Goal: Task Accomplishment & Management: Use online tool/utility

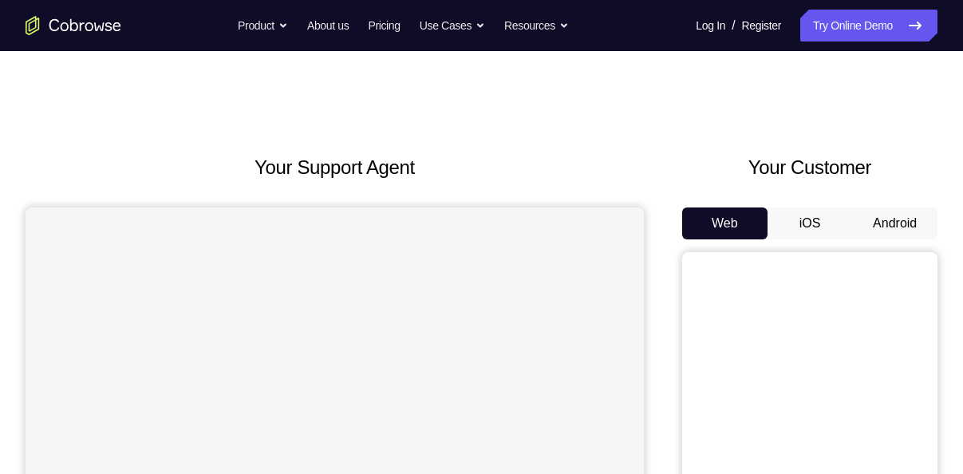
click at [879, 211] on button "Android" at bounding box center [894, 223] width 85 height 32
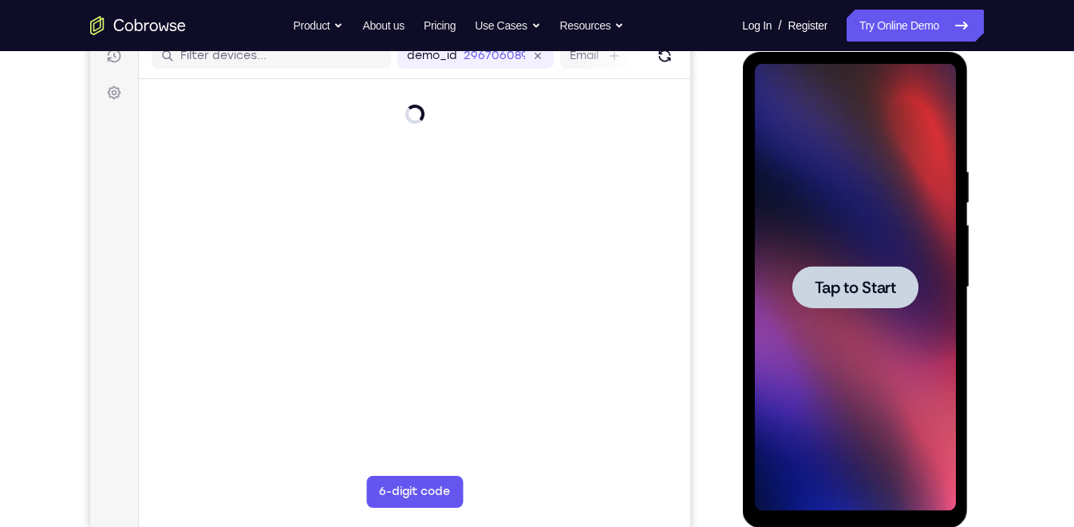
click at [869, 295] on span "Tap to Start" at bounding box center [854, 287] width 81 height 16
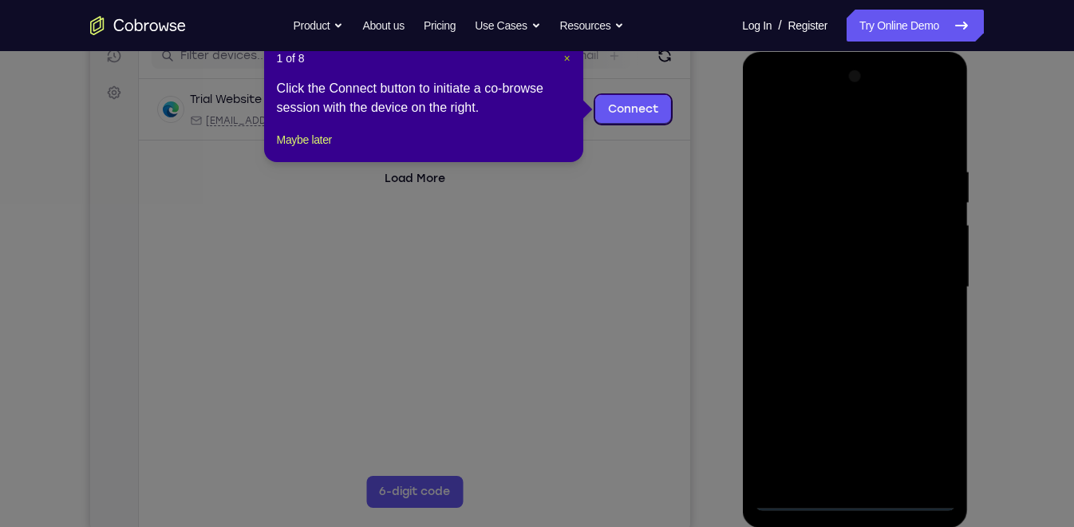
click at [566, 60] on span "×" at bounding box center [566, 58] width 6 height 13
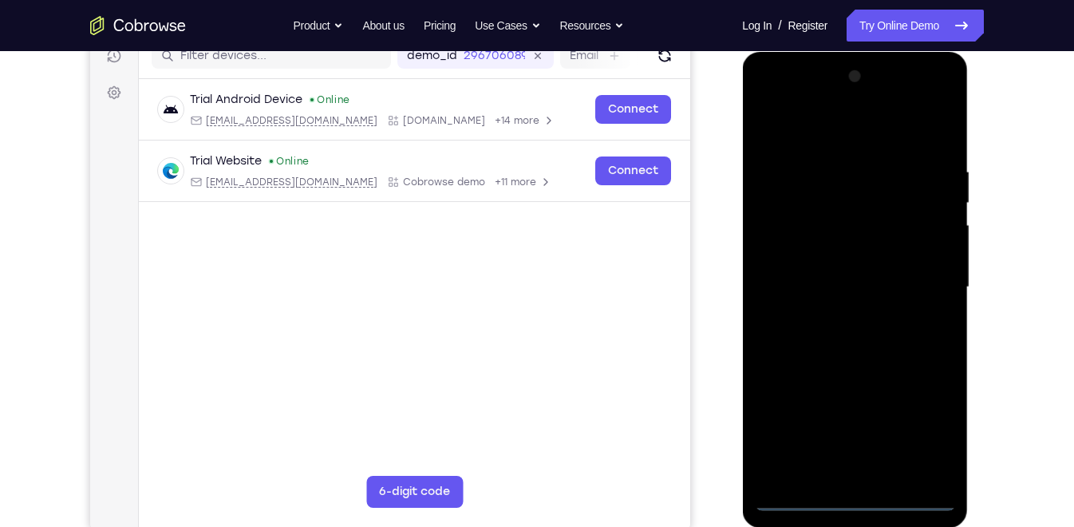
click at [850, 473] on div at bounding box center [854, 287] width 201 height 447
click at [857, 473] on div at bounding box center [854, 287] width 201 height 447
click at [921, 428] on div at bounding box center [854, 287] width 201 height 447
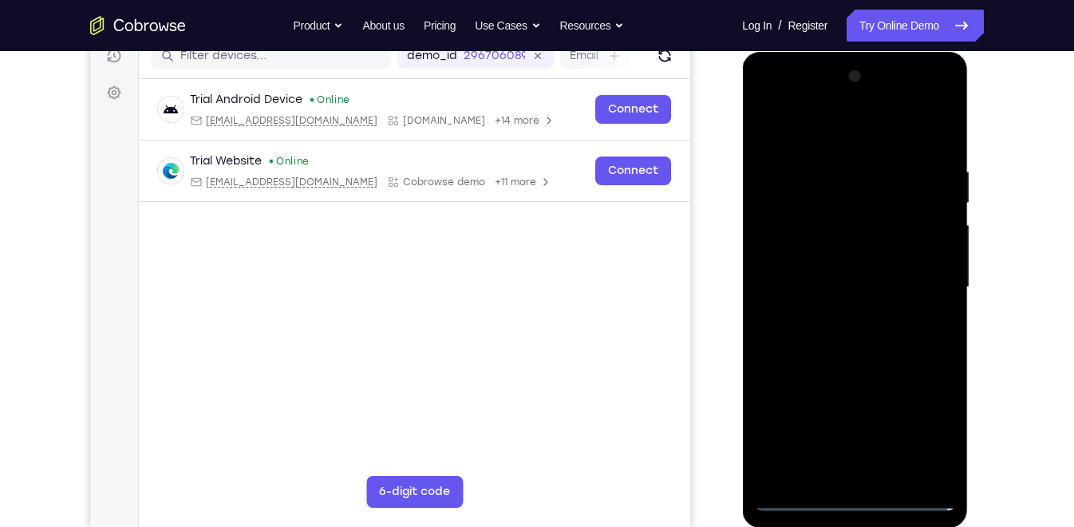
click at [836, 133] on div at bounding box center [854, 287] width 201 height 447
click at [925, 275] on div at bounding box center [854, 287] width 201 height 447
click at [835, 314] on div at bounding box center [854, 287] width 201 height 447
click at [851, 280] on div at bounding box center [854, 287] width 201 height 447
click at [866, 312] on div at bounding box center [854, 287] width 201 height 447
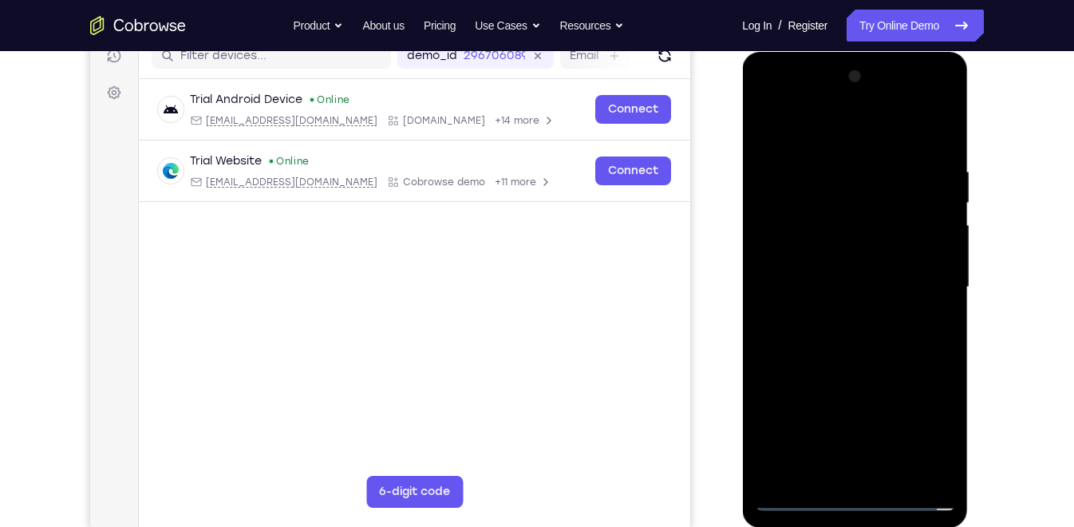
click at [847, 211] on div at bounding box center [854, 287] width 201 height 447
click at [884, 221] on div at bounding box center [854, 287] width 201 height 447
click at [941, 149] on div at bounding box center [854, 287] width 201 height 447
click at [942, 123] on div at bounding box center [854, 287] width 201 height 447
click at [768, 125] on div at bounding box center [854, 287] width 201 height 447
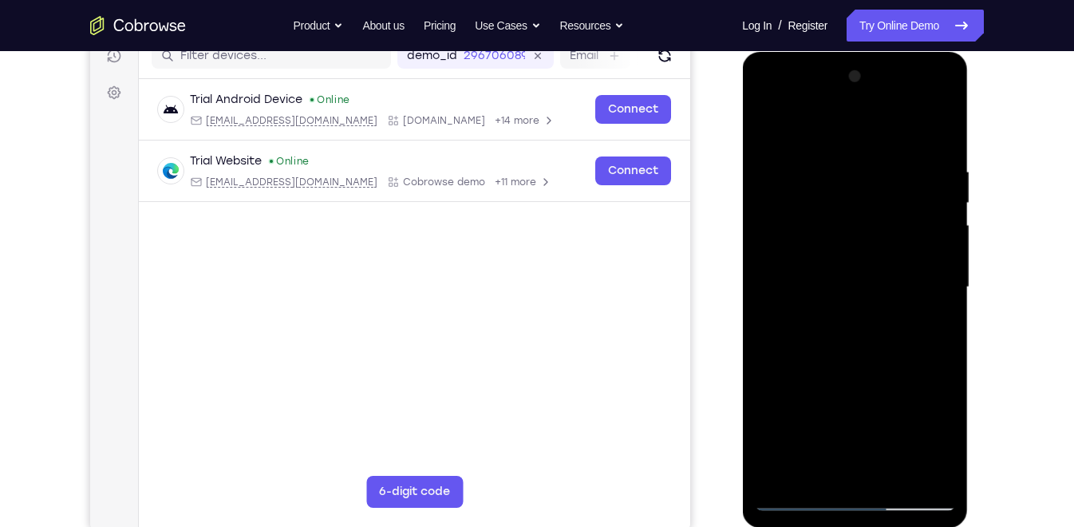
drag, startPoint x: 855, startPoint y: 321, endPoint x: 852, endPoint y: 225, distance: 95.8
click at [852, 225] on div at bounding box center [854, 287] width 201 height 447
drag, startPoint x: 862, startPoint y: 323, endPoint x: 848, endPoint y: 131, distance: 192.8
click at [848, 131] on div at bounding box center [854, 287] width 201 height 447
click at [825, 215] on div at bounding box center [854, 287] width 201 height 447
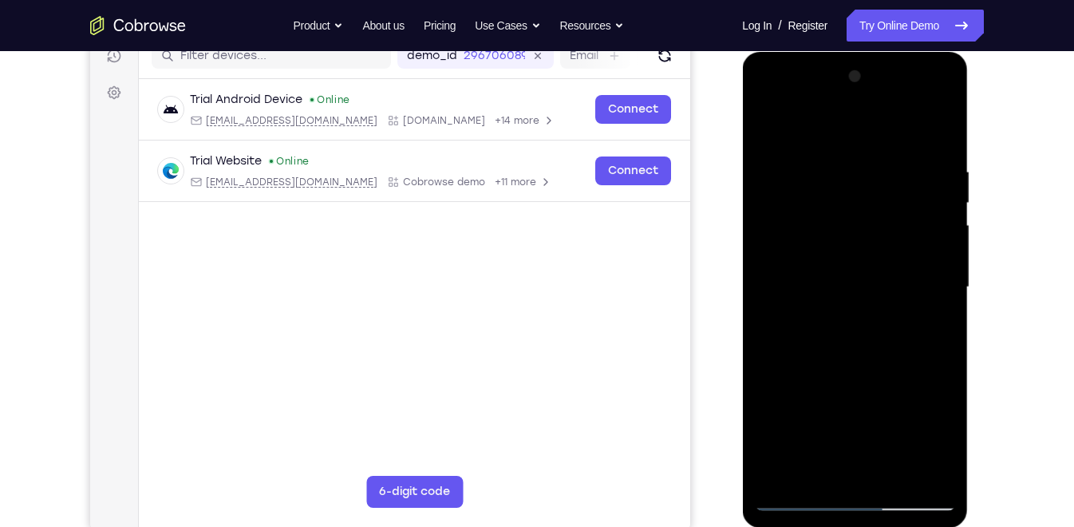
click at [891, 473] on div at bounding box center [854, 287] width 201 height 447
click at [881, 365] on div at bounding box center [854, 287] width 201 height 447
click at [866, 243] on div at bounding box center [854, 287] width 201 height 447
click at [862, 244] on div at bounding box center [854, 287] width 201 height 447
click at [818, 462] on div at bounding box center [854, 287] width 201 height 447
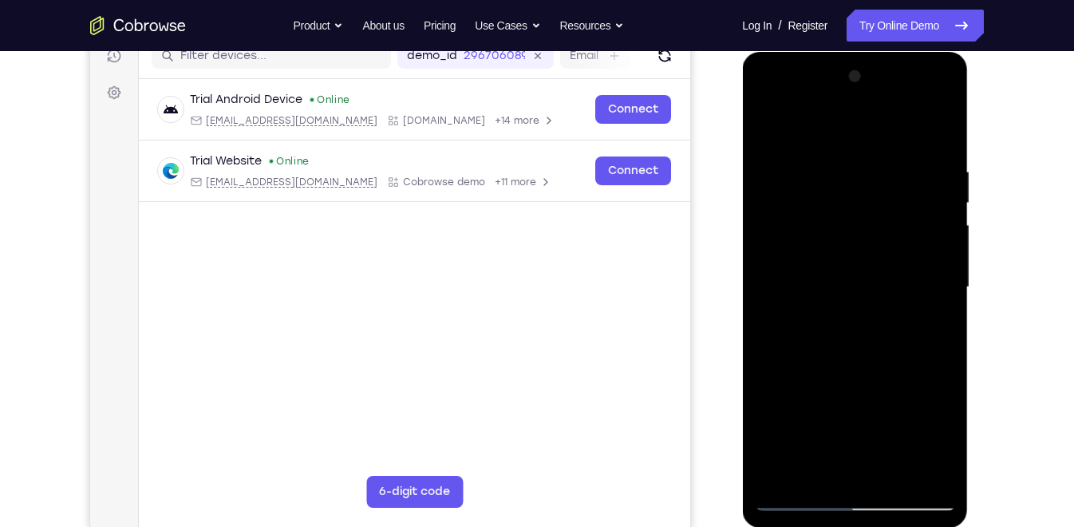
click at [902, 378] on div at bounding box center [854, 287] width 201 height 447
click at [764, 125] on div at bounding box center [854, 287] width 201 height 447
click at [857, 278] on div at bounding box center [854, 287] width 201 height 447
click at [854, 460] on div at bounding box center [854, 287] width 201 height 447
click at [888, 226] on div at bounding box center [854, 287] width 201 height 447
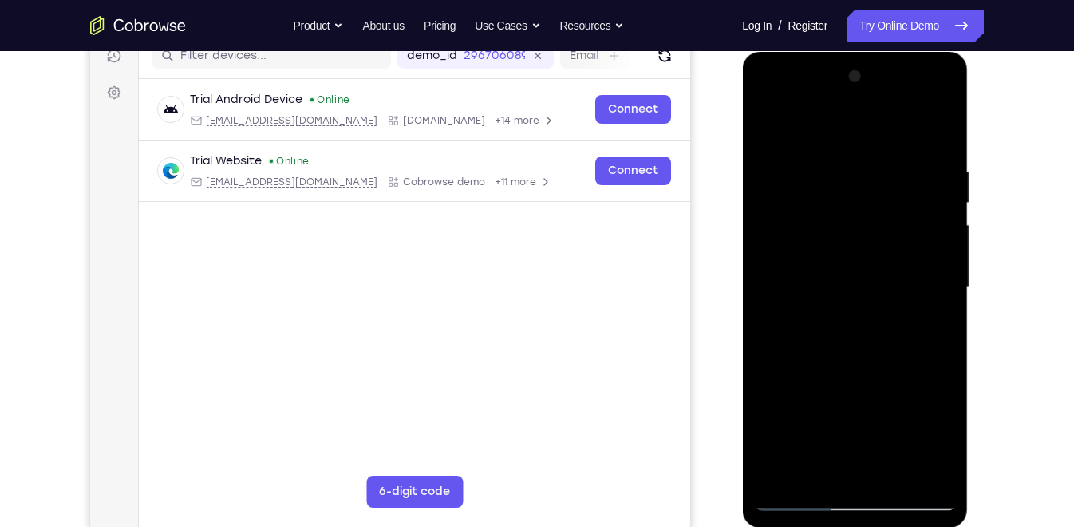
click at [926, 373] on div at bounding box center [854, 287] width 201 height 447
click at [815, 467] on div at bounding box center [854, 287] width 201 height 447
drag, startPoint x: 849, startPoint y: 425, endPoint x: 861, endPoint y: 282, distance: 143.3
click at [861, 282] on div at bounding box center [854, 287] width 201 height 447
drag, startPoint x: 874, startPoint y: 444, endPoint x: 875, endPoint y: 302, distance: 141.2
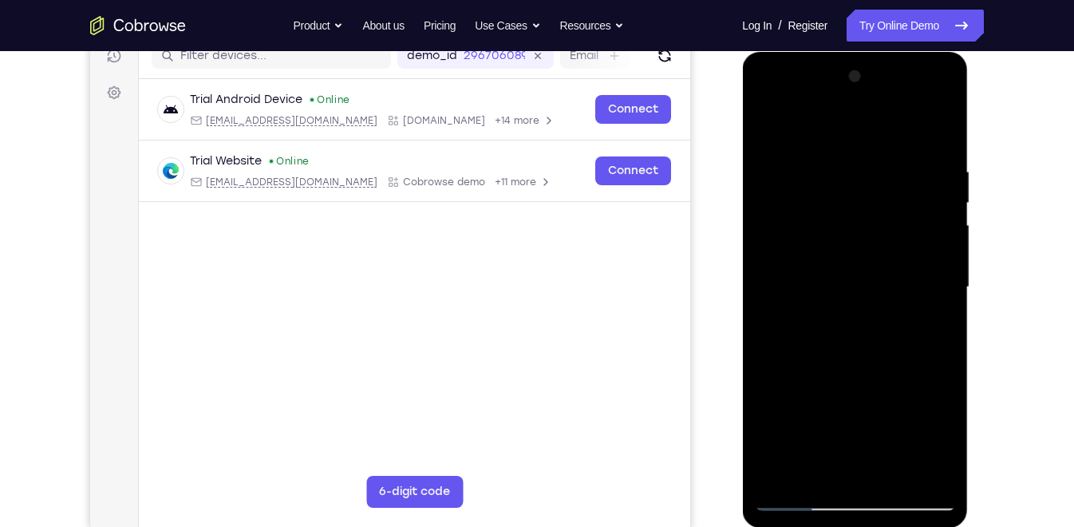
click at [875, 302] on div at bounding box center [854, 287] width 201 height 447
click at [943, 392] on div at bounding box center [854, 287] width 201 height 447
click at [765, 129] on div at bounding box center [854, 287] width 201 height 447
click at [839, 306] on div at bounding box center [854, 287] width 201 height 447
click at [850, 461] on div at bounding box center [854, 287] width 201 height 447
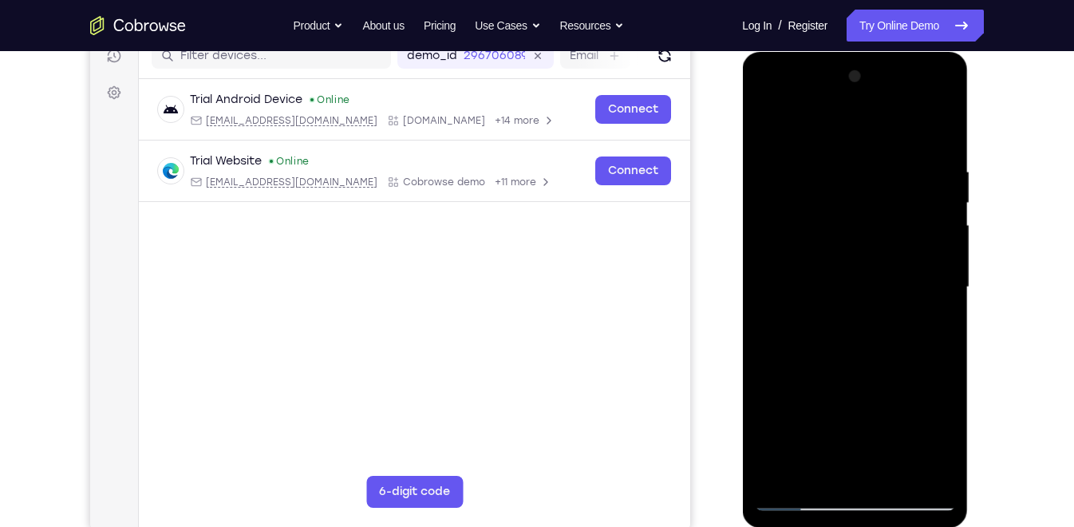
click at [796, 126] on div at bounding box center [854, 287] width 201 height 447
click at [797, 473] on div at bounding box center [854, 287] width 201 height 447
click at [815, 461] on div at bounding box center [854, 287] width 201 height 447
click at [768, 130] on div at bounding box center [854, 287] width 201 height 447
click at [799, 473] on div at bounding box center [854, 287] width 201 height 447
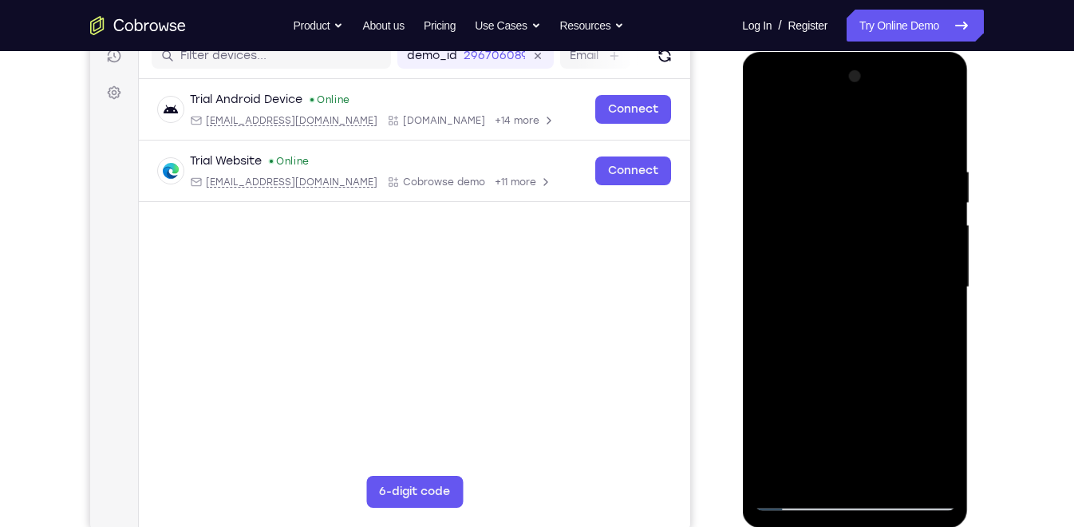
click at [764, 129] on div at bounding box center [854, 287] width 201 height 447
click at [772, 125] on div at bounding box center [854, 287] width 201 height 447
click at [782, 472] on div at bounding box center [854, 287] width 201 height 447
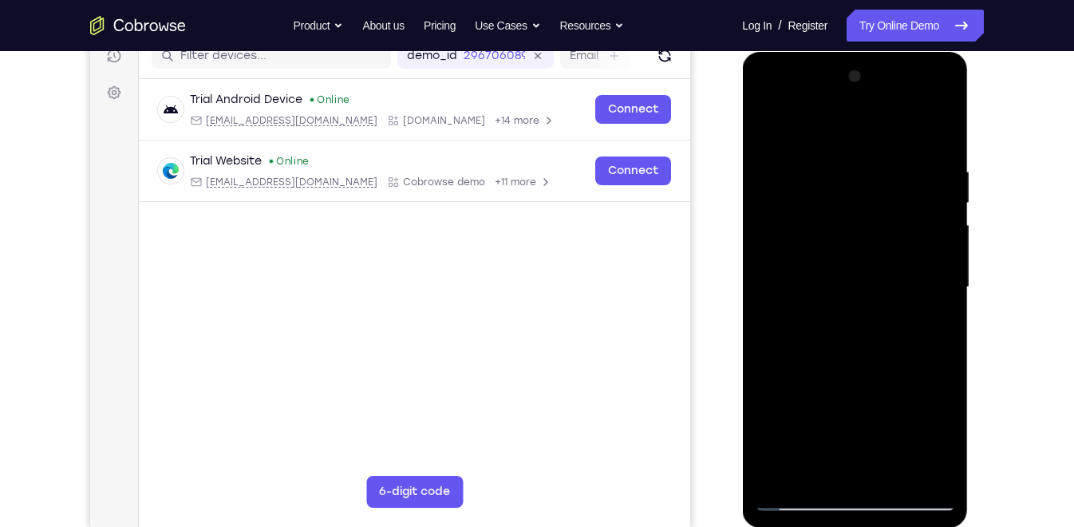
click at [782, 472] on div at bounding box center [854, 287] width 201 height 447
click at [945, 453] on div at bounding box center [854, 287] width 201 height 447
click at [835, 158] on div at bounding box center [854, 287] width 201 height 447
click at [936, 275] on div at bounding box center [854, 287] width 201 height 447
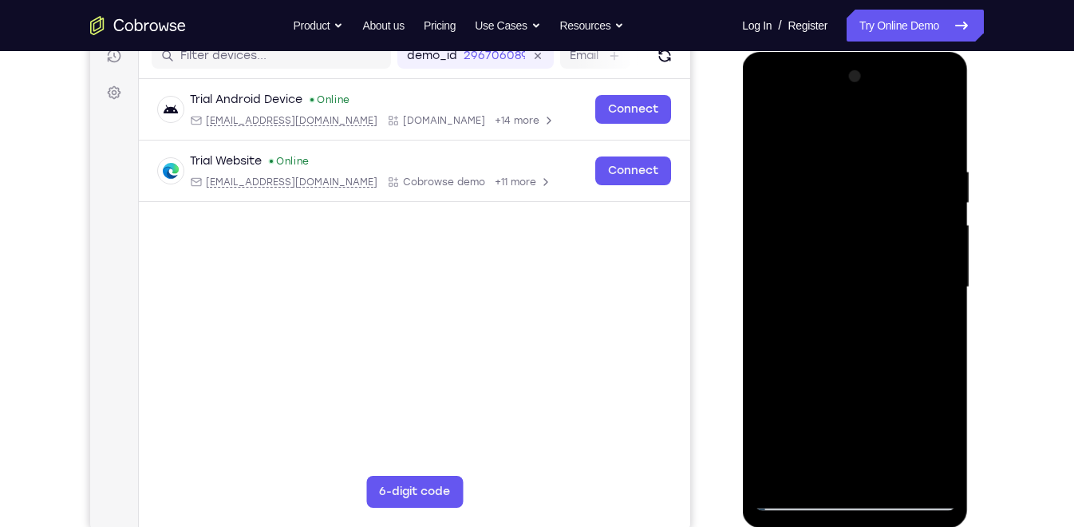
click at [936, 275] on div at bounding box center [854, 287] width 201 height 447
click at [938, 278] on div at bounding box center [854, 287] width 201 height 447
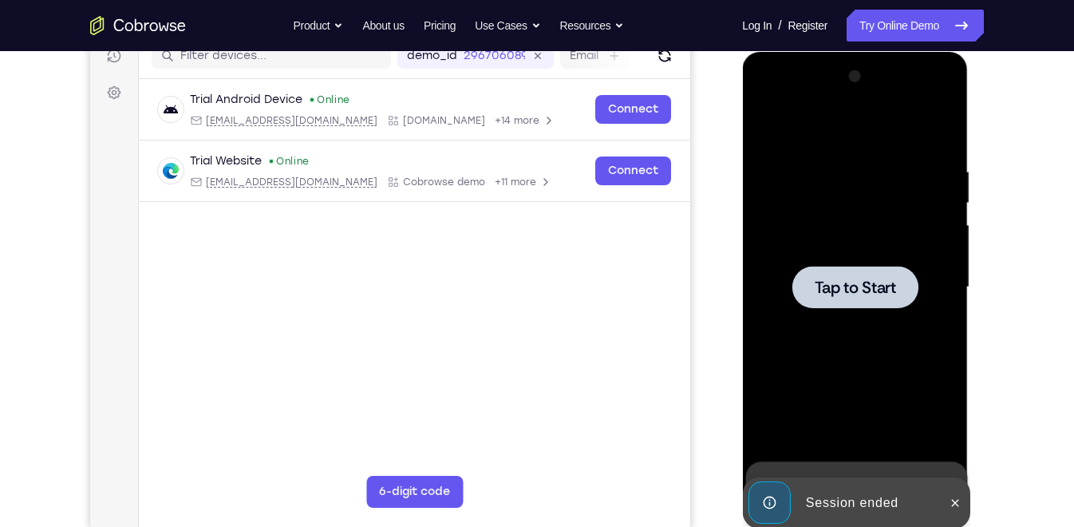
click at [874, 286] on span "Tap to Start" at bounding box center [854, 287] width 81 height 16
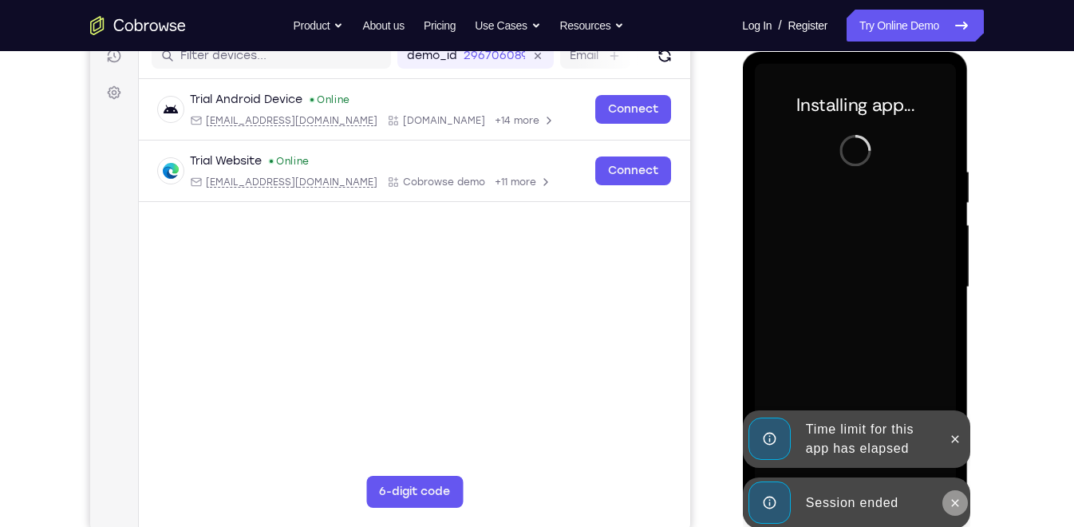
click at [954, 473] on button at bounding box center [954, 503] width 26 height 26
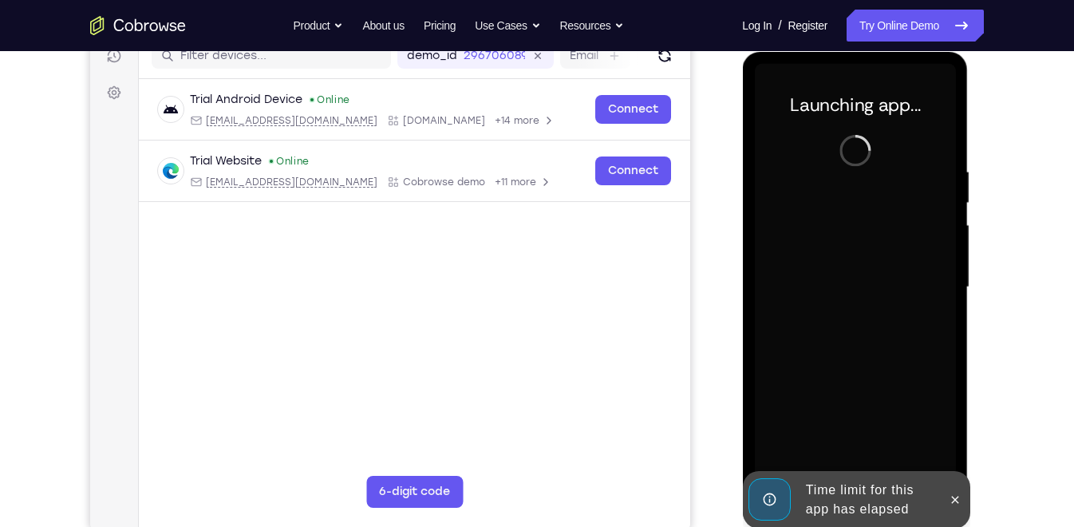
click at [954, 473] on icon at bounding box center [954, 499] width 13 height 13
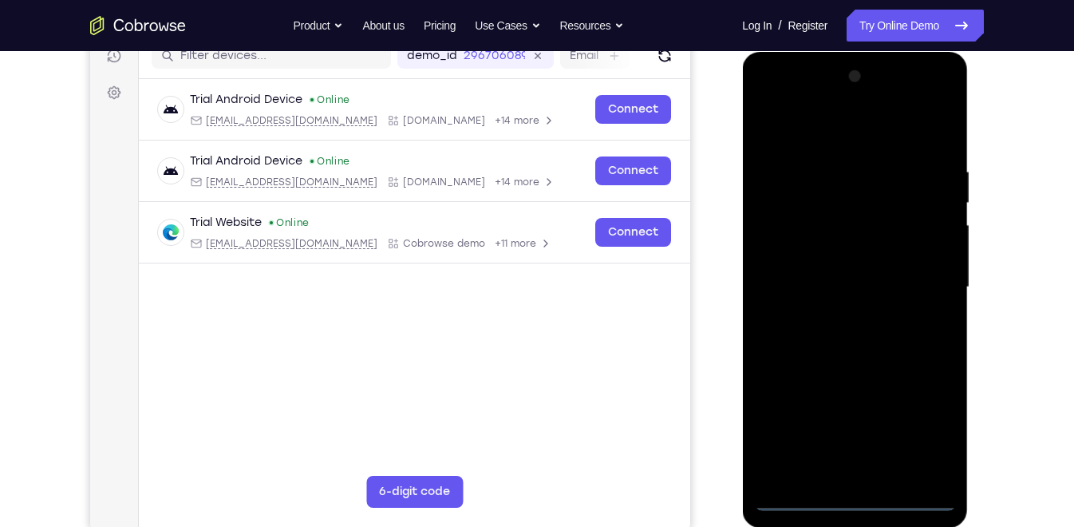
click at [855, 473] on div at bounding box center [854, 287] width 201 height 447
click at [932, 422] on div at bounding box center [854, 287] width 201 height 447
click at [824, 136] on div at bounding box center [854, 287] width 201 height 447
click at [920, 274] on div at bounding box center [854, 287] width 201 height 447
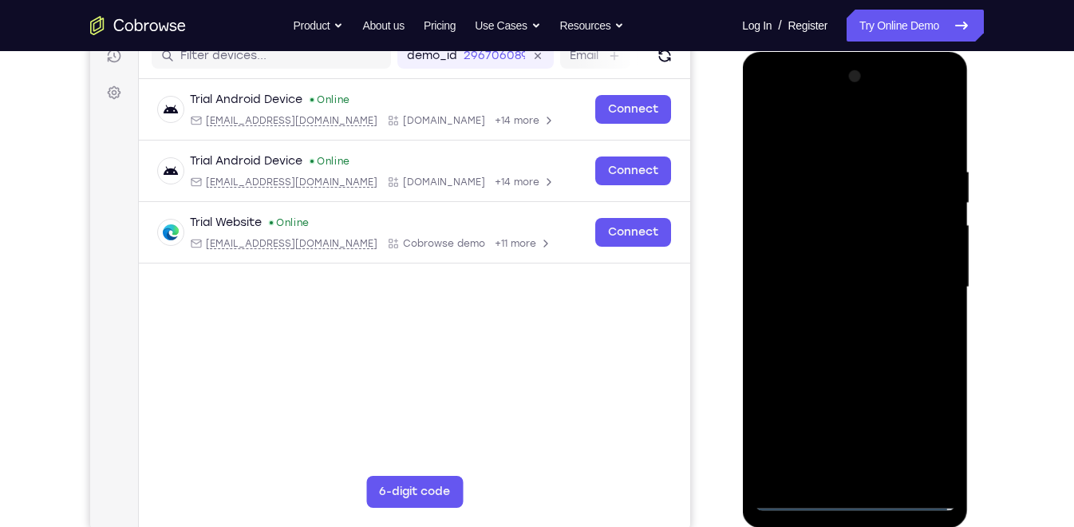
click at [842, 473] on div at bounding box center [854, 287] width 201 height 447
click at [858, 270] on div at bounding box center [854, 287] width 201 height 447
click at [858, 307] on div at bounding box center [854, 287] width 201 height 447
click at [848, 211] on div at bounding box center [854, 287] width 201 height 447
click at [806, 215] on div at bounding box center [854, 287] width 201 height 447
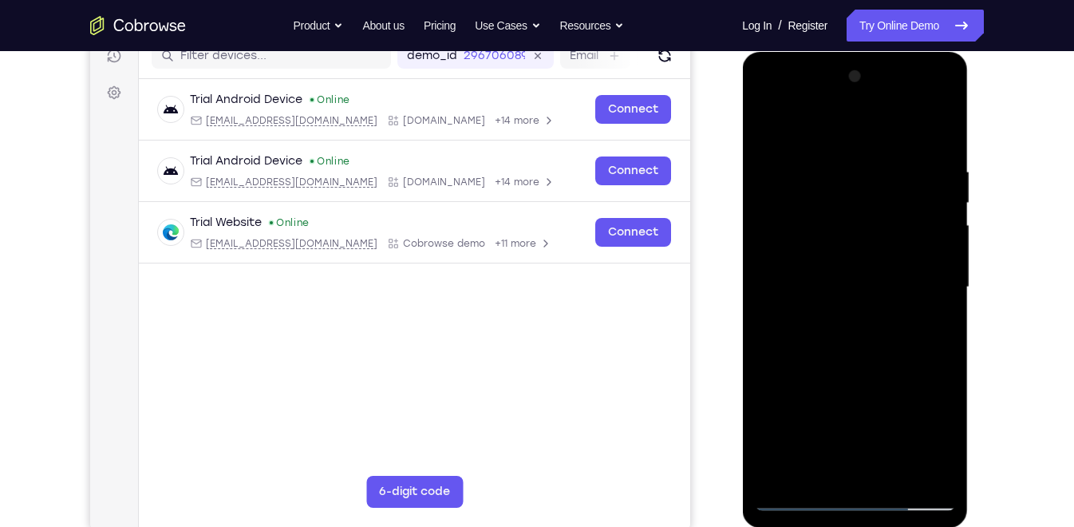
click at [864, 362] on div at bounding box center [854, 287] width 201 height 447
drag, startPoint x: 886, startPoint y: 364, endPoint x: 884, endPoint y: 337, distance: 27.2
click at [884, 337] on div at bounding box center [854, 287] width 201 height 447
click at [834, 146] on div at bounding box center [854, 287] width 201 height 447
click at [918, 253] on div at bounding box center [854, 287] width 201 height 447
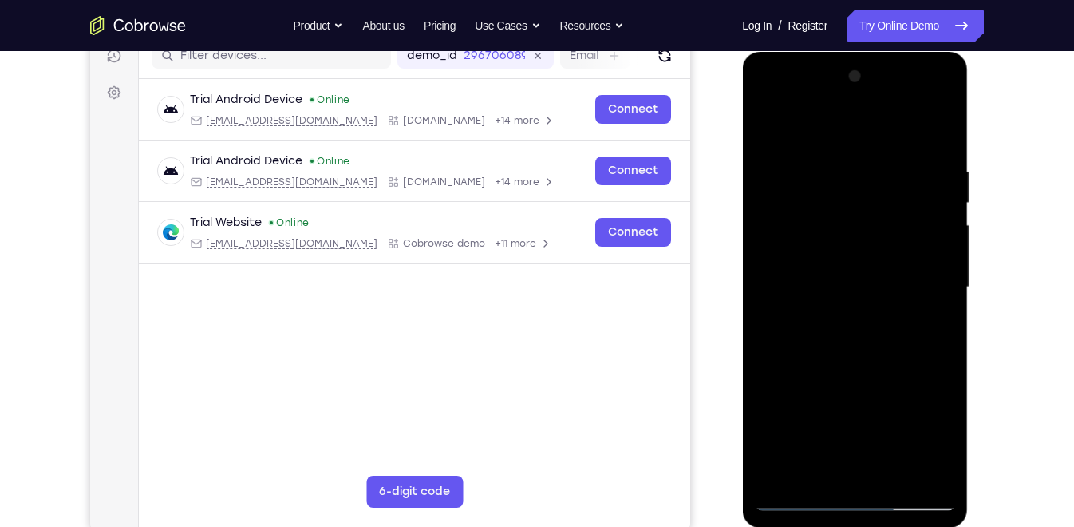
click at [921, 262] on div at bounding box center [854, 287] width 201 height 447
click at [918, 466] on div at bounding box center [854, 287] width 201 height 447
click at [934, 343] on div at bounding box center [854, 287] width 201 height 447
click at [920, 320] on div at bounding box center [854, 287] width 201 height 447
click at [930, 364] on div at bounding box center [854, 287] width 201 height 447
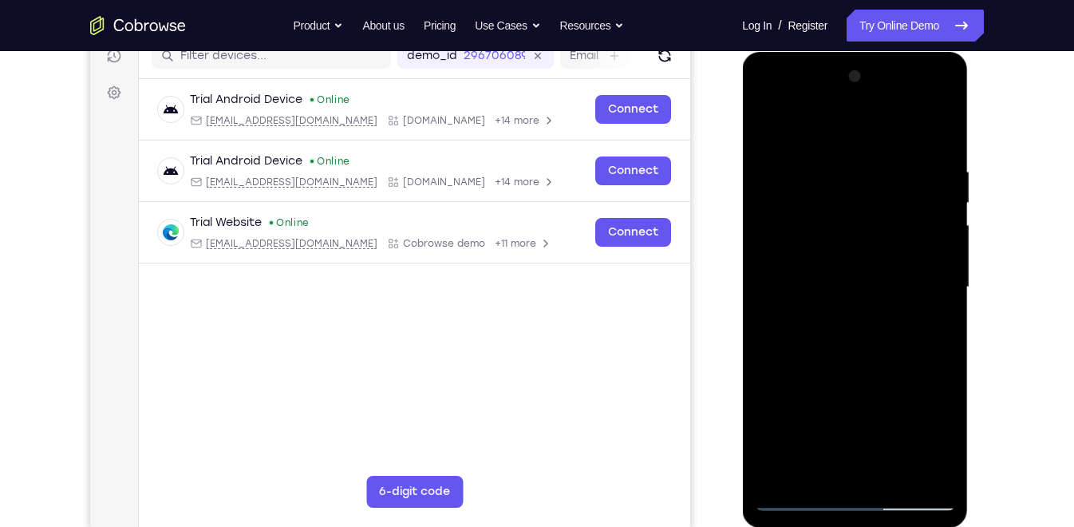
click at [915, 363] on div at bounding box center [854, 287] width 201 height 447
click at [924, 318] on div at bounding box center [854, 287] width 201 height 447
click at [923, 294] on div at bounding box center [854, 287] width 201 height 447
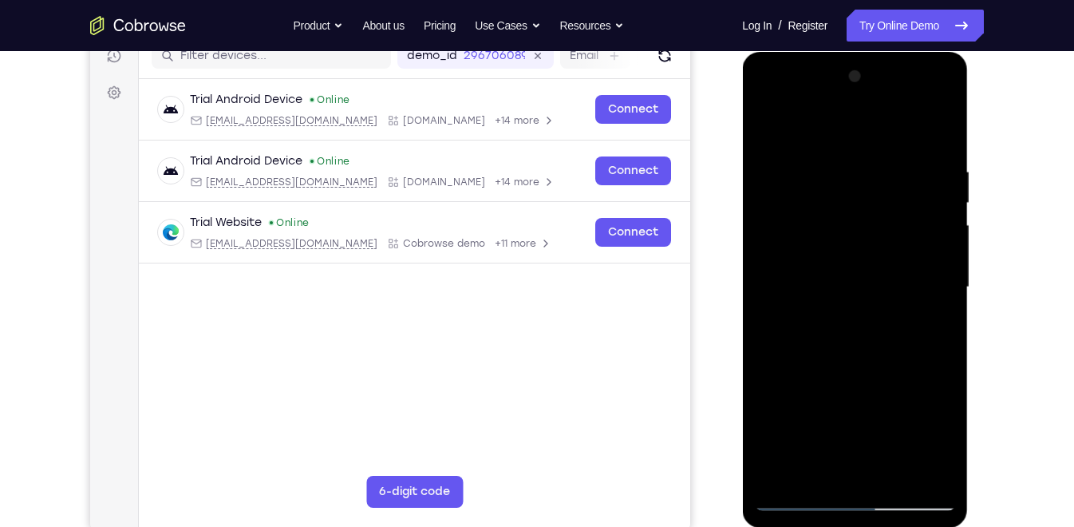
click at [923, 294] on div at bounding box center [854, 287] width 201 height 447
click at [763, 277] on div at bounding box center [854, 287] width 201 height 447
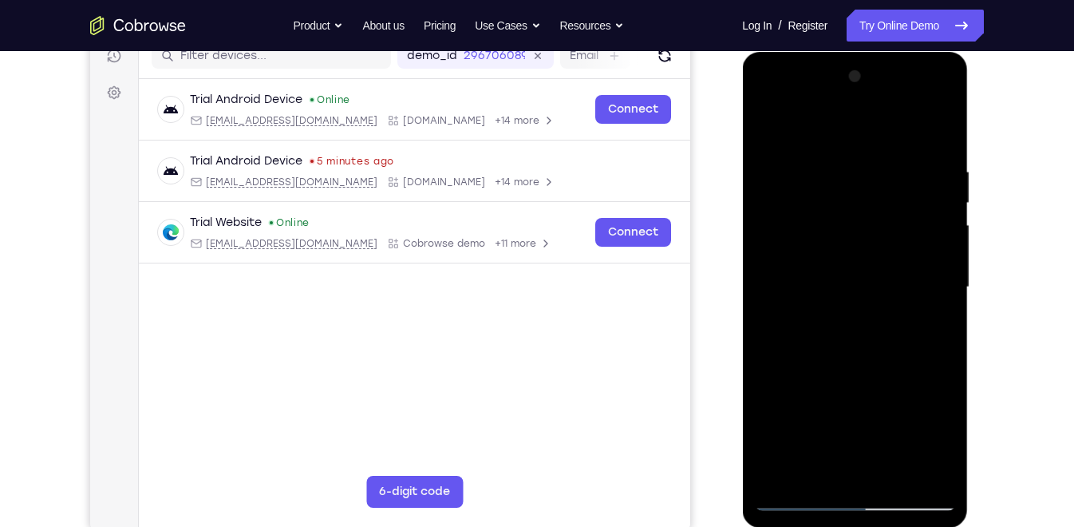
click at [909, 209] on div at bounding box center [854, 287] width 201 height 447
click at [918, 200] on div at bounding box center [854, 287] width 201 height 447
click at [922, 210] on div at bounding box center [854, 287] width 201 height 447
click at [922, 231] on div at bounding box center [854, 287] width 201 height 447
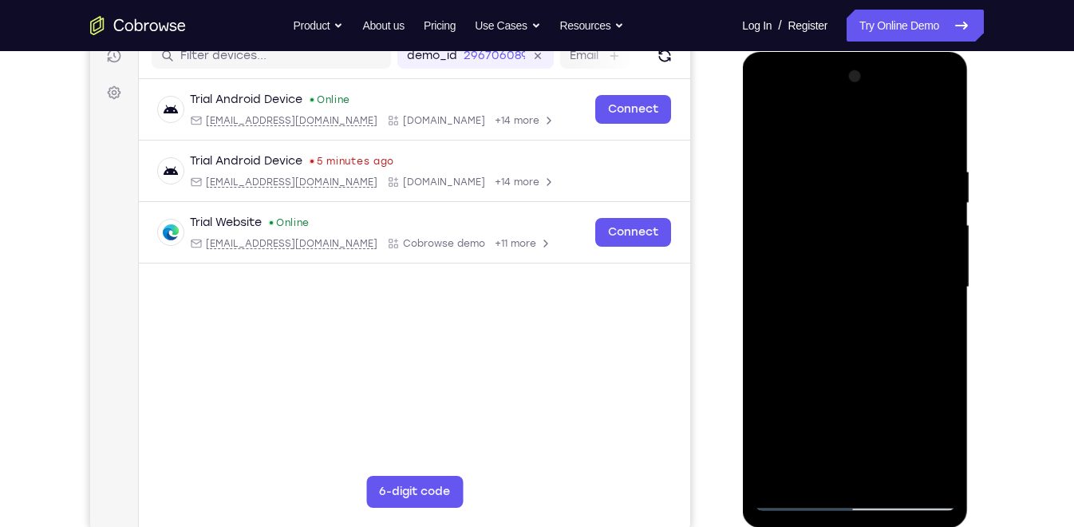
click at [922, 231] on div at bounding box center [854, 287] width 201 height 447
click at [925, 167] on div at bounding box center [854, 287] width 201 height 447
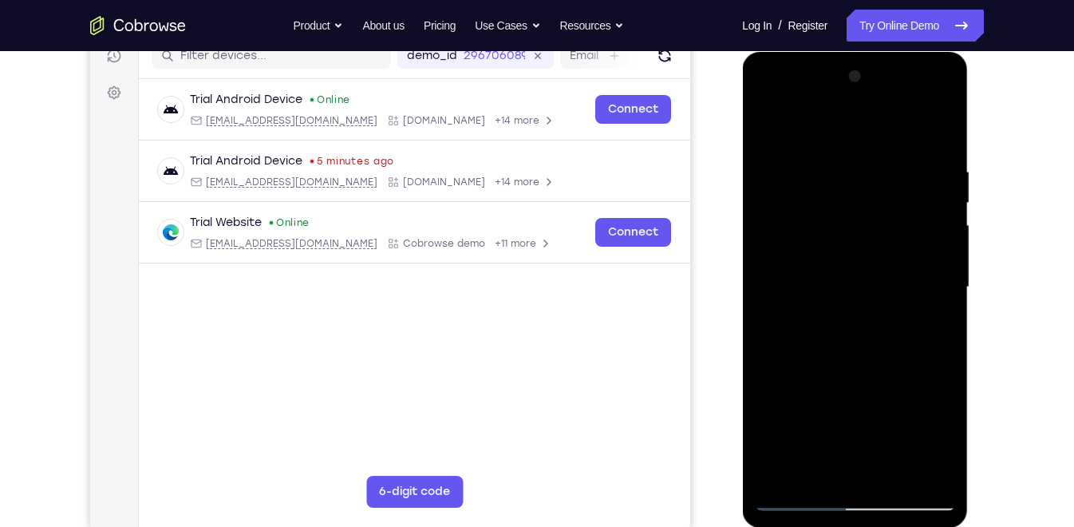
click at [932, 130] on div at bounding box center [854, 287] width 201 height 447
drag, startPoint x: 843, startPoint y: 282, endPoint x: 843, endPoint y: 54, distance: 227.4
click at [843, 54] on div at bounding box center [855, 290] width 226 height 476
click at [947, 456] on div at bounding box center [854, 287] width 201 height 447
drag, startPoint x: 886, startPoint y: 394, endPoint x: 861, endPoint y: 203, distance: 193.1
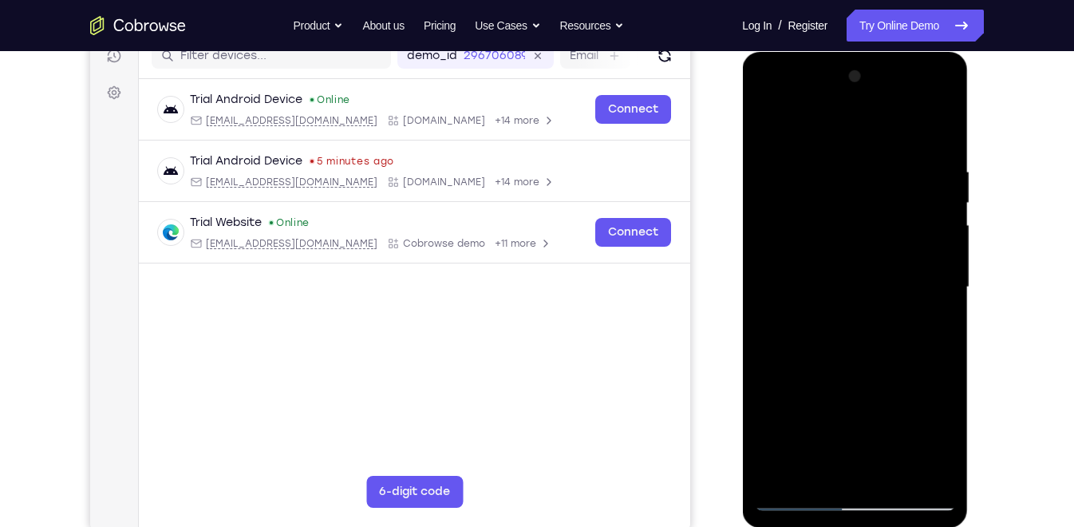
click at [861, 203] on div at bounding box center [854, 287] width 201 height 447
drag, startPoint x: 879, startPoint y: 399, endPoint x: 882, endPoint y: 318, distance: 80.6
click at [882, 318] on div at bounding box center [854, 287] width 201 height 447
click at [944, 306] on div at bounding box center [854, 287] width 201 height 447
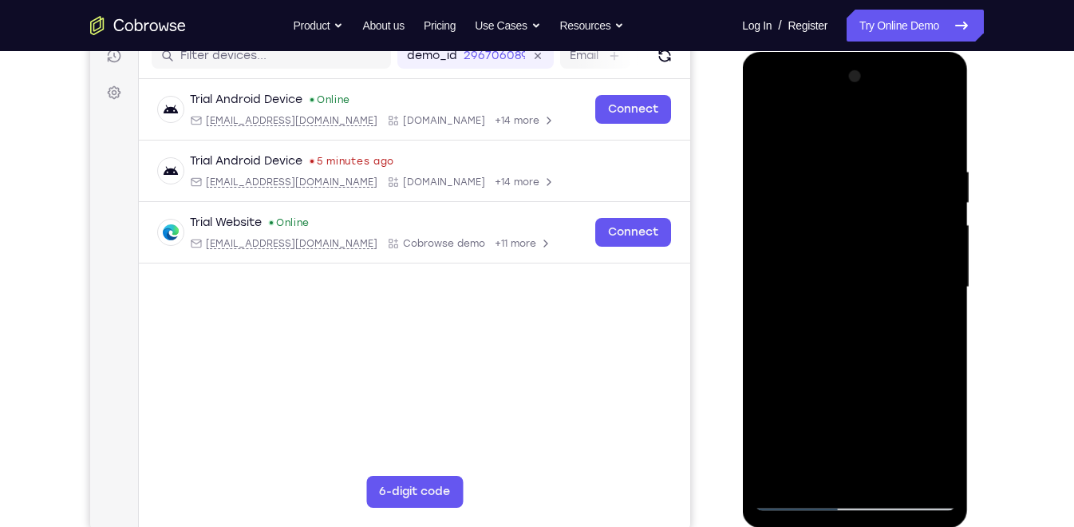
click at [944, 306] on div at bounding box center [854, 287] width 201 height 447
drag, startPoint x: 898, startPoint y: 405, endPoint x: 894, endPoint y: 226, distance: 179.6
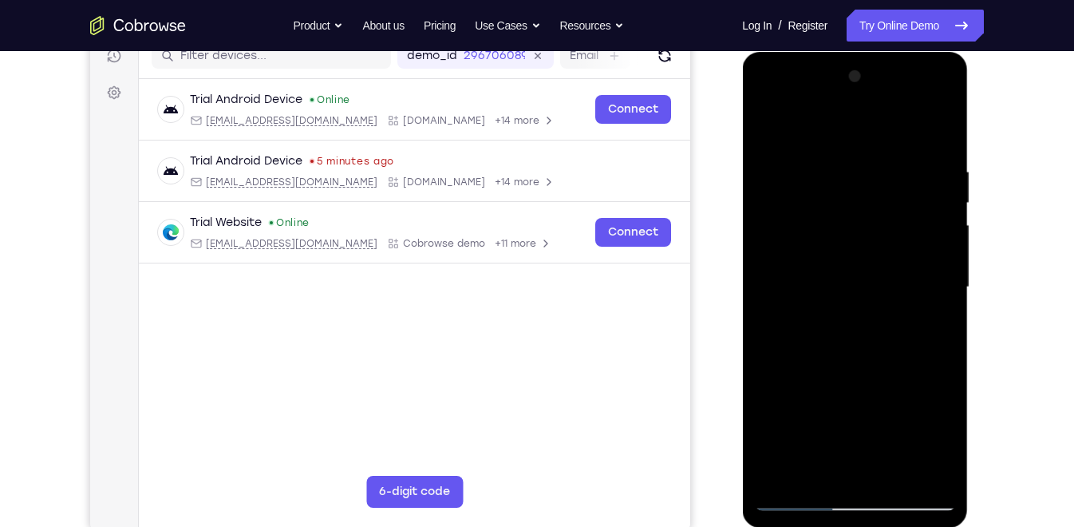
click at [894, 226] on div at bounding box center [854, 287] width 201 height 447
drag, startPoint x: 856, startPoint y: 404, endPoint x: 866, endPoint y: 232, distance: 171.8
click at [866, 232] on div at bounding box center [854, 287] width 201 height 447
drag, startPoint x: 872, startPoint y: 344, endPoint x: 869, endPoint y: 268, distance: 75.9
click at [869, 268] on div at bounding box center [854, 287] width 201 height 447
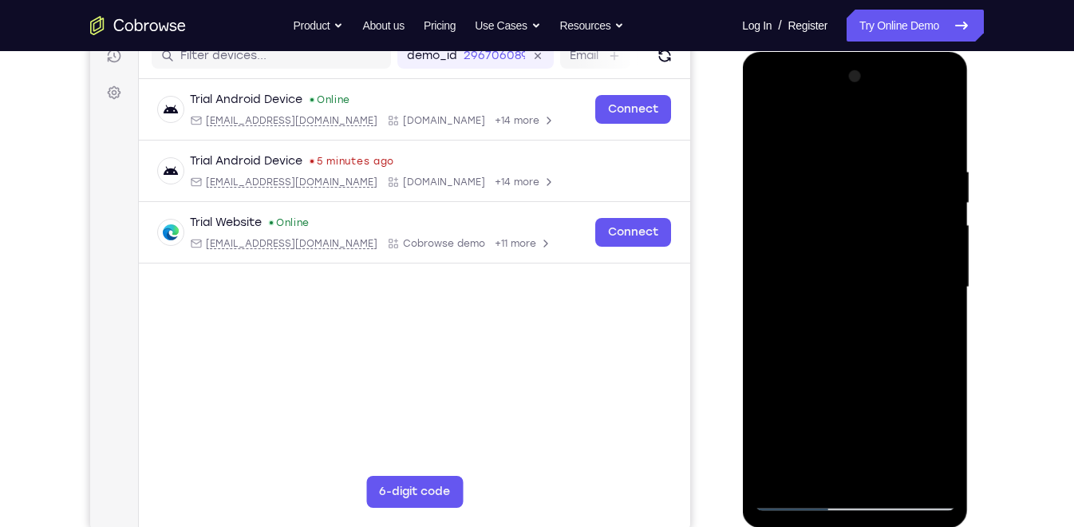
drag, startPoint x: 877, startPoint y: 357, endPoint x: 859, endPoint y: 217, distance: 141.5
click at [859, 217] on div at bounding box center [854, 287] width 201 height 447
drag, startPoint x: 870, startPoint y: 312, endPoint x: 861, endPoint y: 161, distance: 151.1
click at [861, 161] on div at bounding box center [854, 287] width 201 height 447
drag, startPoint x: 864, startPoint y: 322, endPoint x: 878, endPoint y: 188, distance: 134.8
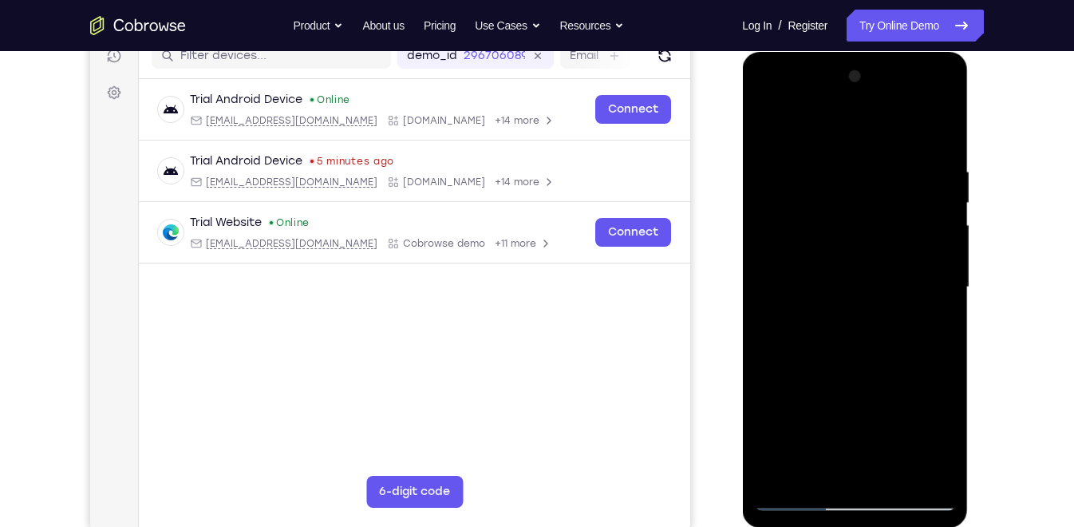
click at [878, 188] on div at bounding box center [854, 287] width 201 height 447
drag, startPoint x: 868, startPoint y: 329, endPoint x: 903, endPoint y: 166, distance: 166.5
click at [903, 166] on div at bounding box center [854, 287] width 201 height 447
drag, startPoint x: 866, startPoint y: 334, endPoint x: 857, endPoint y: 159, distance: 175.8
click at [857, 159] on div at bounding box center [854, 287] width 201 height 447
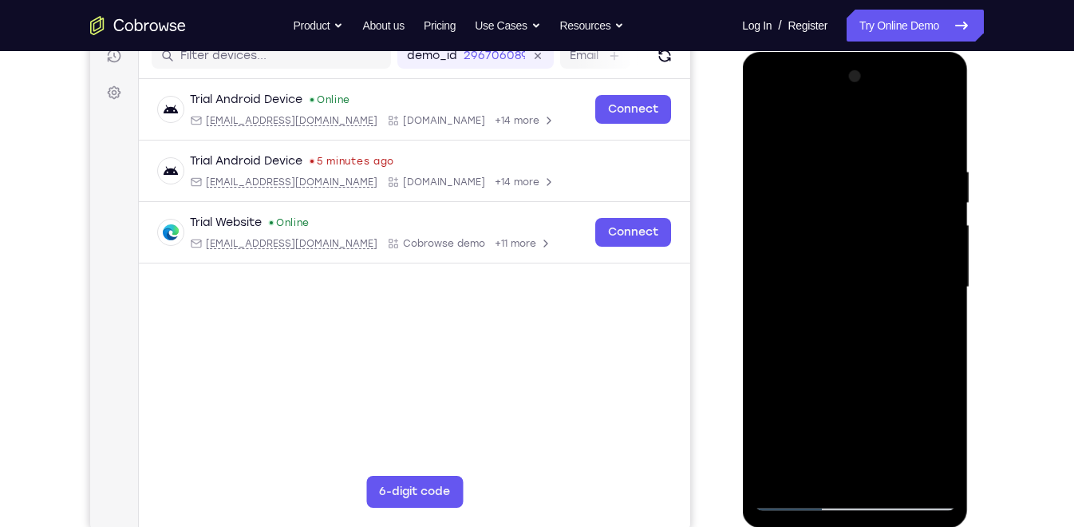
drag, startPoint x: 865, startPoint y: 313, endPoint x: 860, endPoint y: 485, distance: 172.4
click at [860, 473] on div at bounding box center [854, 287] width 201 height 447
drag, startPoint x: 854, startPoint y: 404, endPoint x: 846, endPoint y: 160, distance: 243.5
click at [846, 160] on div at bounding box center [854, 287] width 201 height 447
drag, startPoint x: 857, startPoint y: 328, endPoint x: 846, endPoint y: 152, distance: 175.9
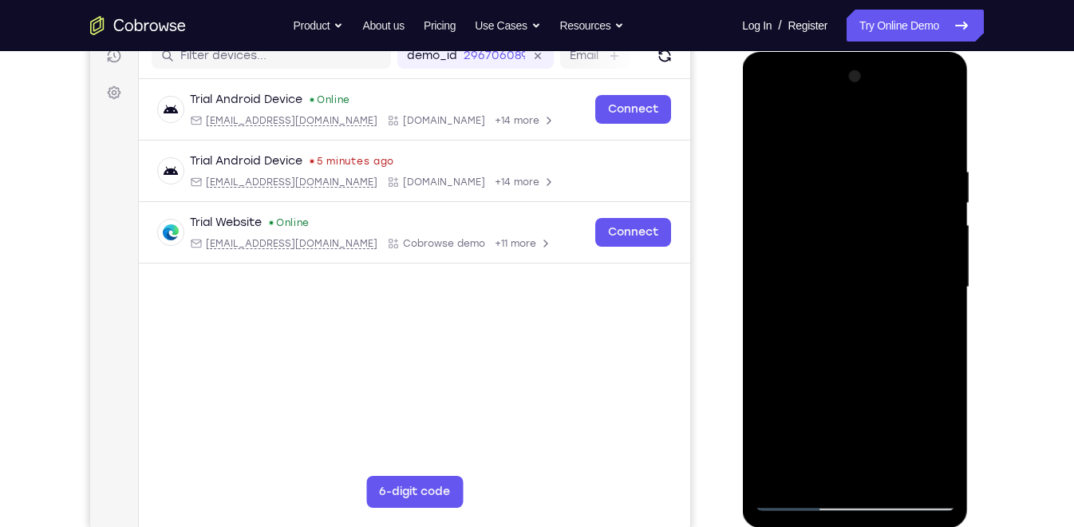
click at [846, 152] on div at bounding box center [854, 287] width 201 height 447
drag, startPoint x: 865, startPoint y: 342, endPoint x: 866, endPoint y: 239, distance: 103.7
click at [866, 239] on div at bounding box center [854, 287] width 201 height 447
drag, startPoint x: 882, startPoint y: 335, endPoint x: 877, endPoint y: 178, distance: 157.3
click at [877, 178] on div at bounding box center [854, 287] width 201 height 447
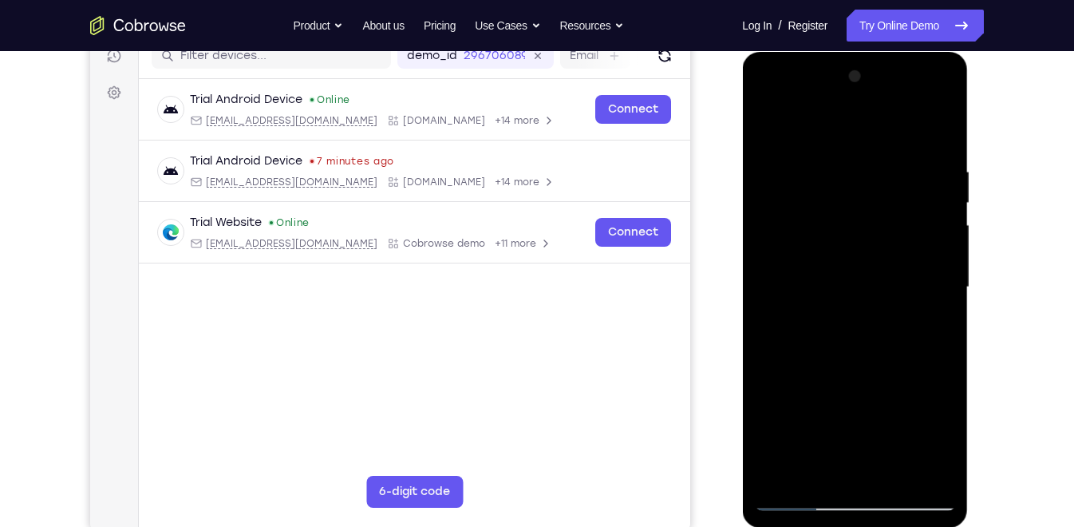
drag, startPoint x: 889, startPoint y: 394, endPoint x: 885, endPoint y: 209, distance: 185.2
click at [885, 209] on div at bounding box center [854, 287] width 201 height 447
drag, startPoint x: 850, startPoint y: 322, endPoint x: 854, endPoint y: 153, distance: 169.2
click at [854, 153] on div at bounding box center [854, 287] width 201 height 447
drag, startPoint x: 865, startPoint y: 314, endPoint x: 863, endPoint y: 132, distance: 181.9
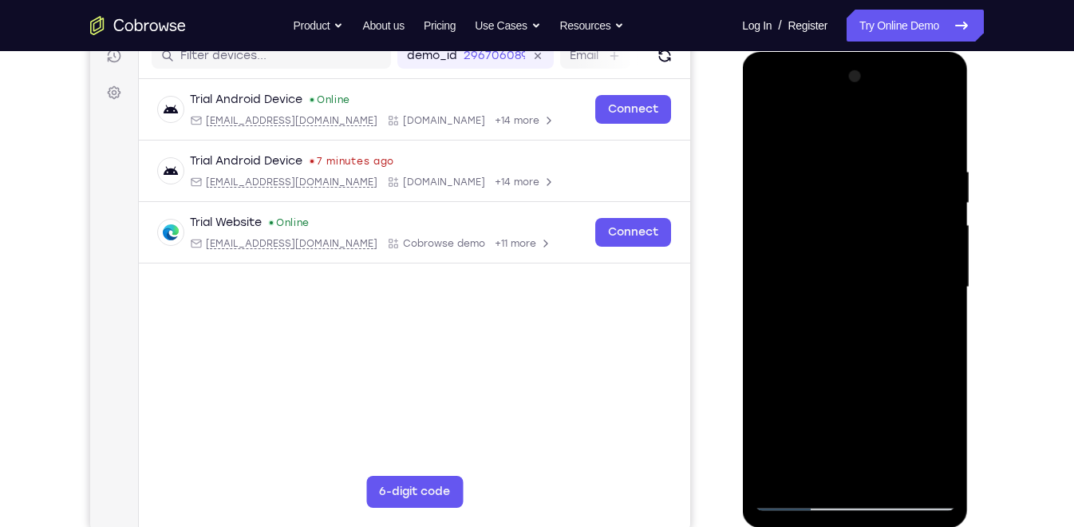
click at [863, 132] on div at bounding box center [854, 287] width 201 height 447
drag, startPoint x: 878, startPoint y: 294, endPoint x: 872, endPoint y: 140, distance: 154.1
click at [872, 140] on div at bounding box center [854, 287] width 201 height 447
click at [943, 307] on div at bounding box center [854, 287] width 201 height 447
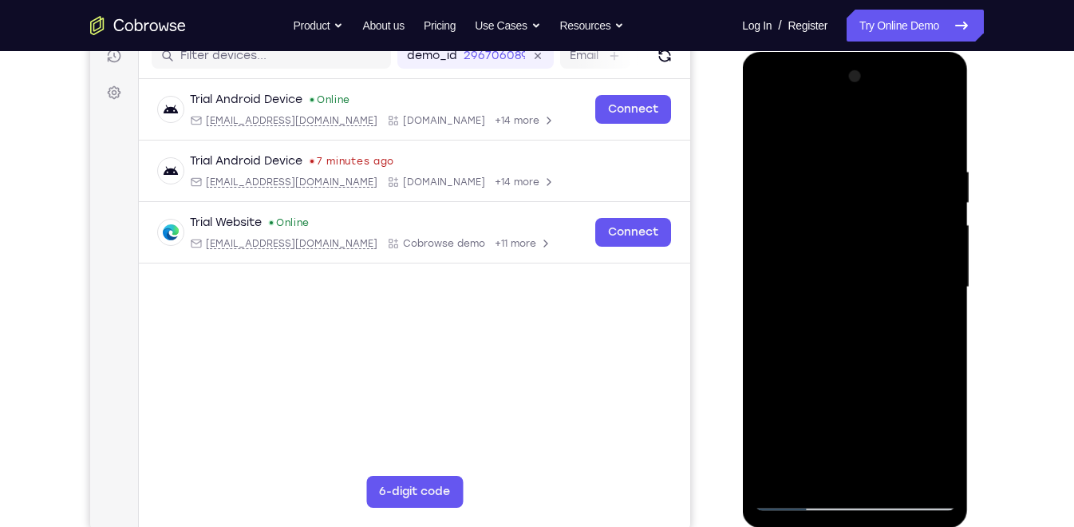
click at [943, 307] on div at bounding box center [854, 287] width 201 height 447
drag, startPoint x: 885, startPoint y: 349, endPoint x: 875, endPoint y: 160, distance: 189.3
click at [875, 160] on div at bounding box center [854, 287] width 201 height 447
drag, startPoint x: 806, startPoint y: 211, endPoint x: 838, endPoint y: 364, distance: 155.7
click at [838, 364] on div at bounding box center [854, 287] width 201 height 447
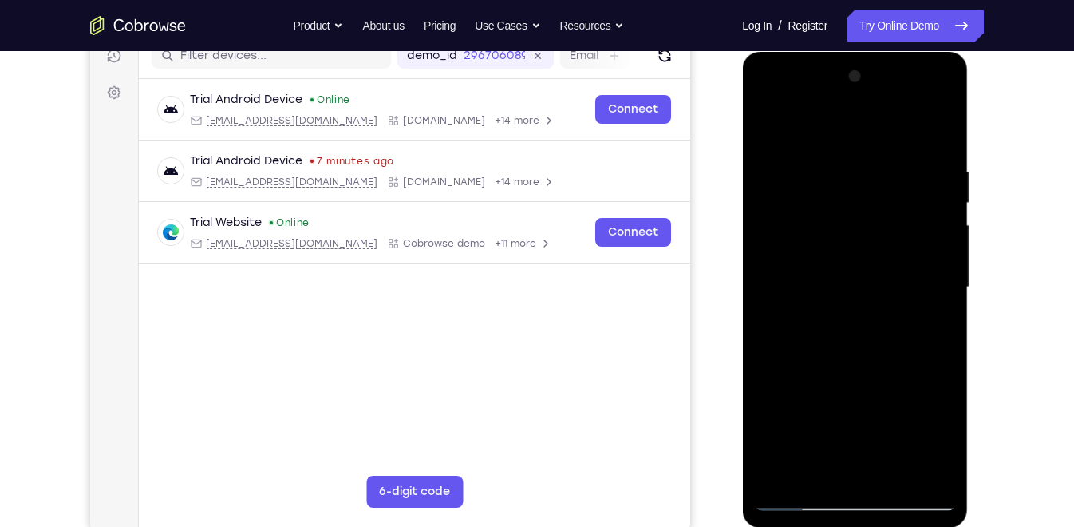
click at [765, 349] on div at bounding box center [854, 287] width 201 height 447
drag, startPoint x: 839, startPoint y: 392, endPoint x: 805, endPoint y: 100, distance: 294.0
click at [805, 100] on div at bounding box center [854, 287] width 201 height 447
drag, startPoint x: 888, startPoint y: 319, endPoint x: 861, endPoint y: 157, distance: 164.2
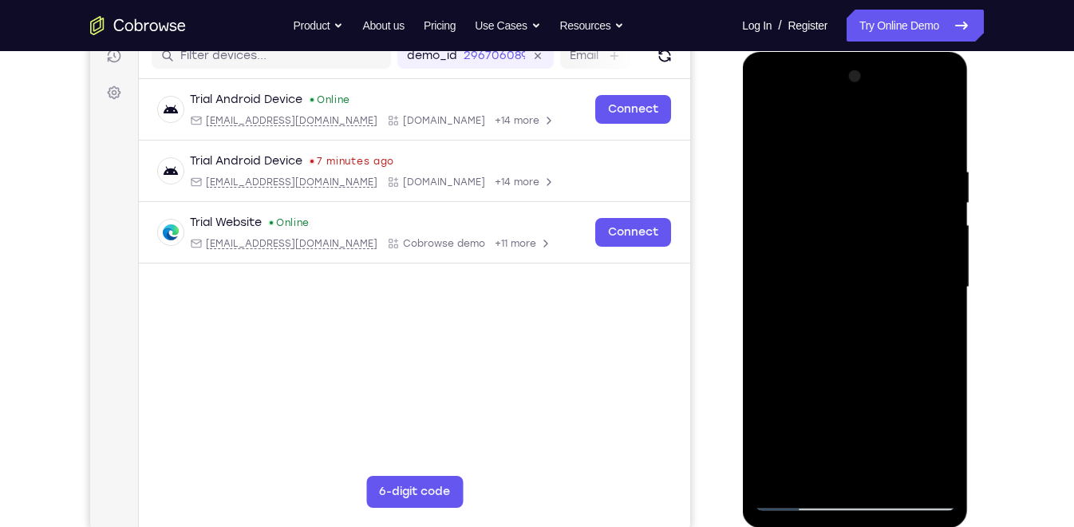
click at [861, 157] on div at bounding box center [854, 287] width 201 height 447
drag, startPoint x: 884, startPoint y: 227, endPoint x: 880, endPoint y: 397, distance: 170.0
click at [880, 397] on div at bounding box center [854, 287] width 201 height 447
drag, startPoint x: 861, startPoint y: 414, endPoint x: 853, endPoint y: 168, distance: 245.9
click at [853, 168] on div at bounding box center [854, 287] width 201 height 447
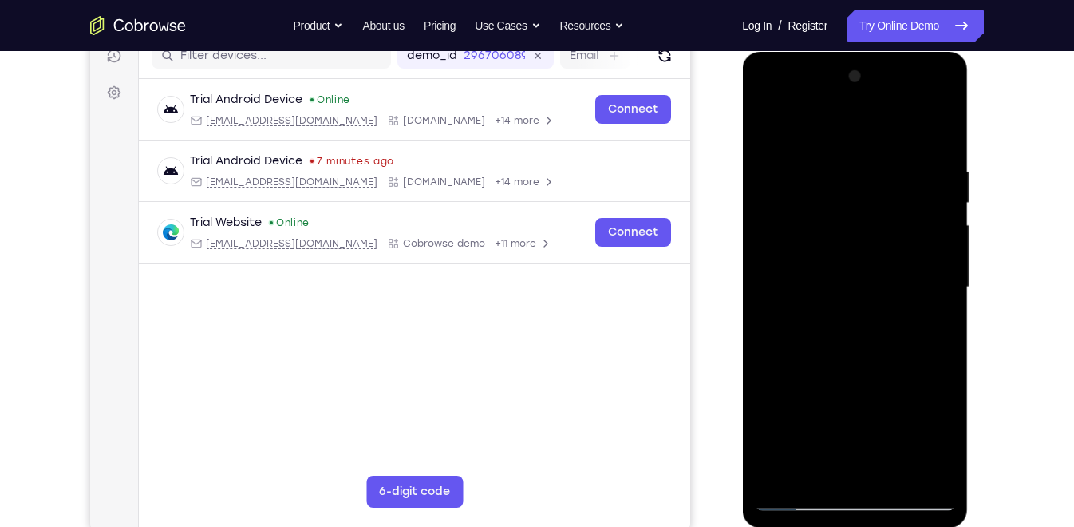
drag, startPoint x: 875, startPoint y: 318, endPoint x: 866, endPoint y: 225, distance: 93.0
click at [866, 225] on div at bounding box center [854, 287] width 201 height 447
drag, startPoint x: 884, startPoint y: 342, endPoint x: 866, endPoint y: 190, distance: 153.5
click at [866, 190] on div at bounding box center [854, 287] width 201 height 447
drag, startPoint x: 878, startPoint y: 334, endPoint x: 854, endPoint y: 145, distance: 189.8
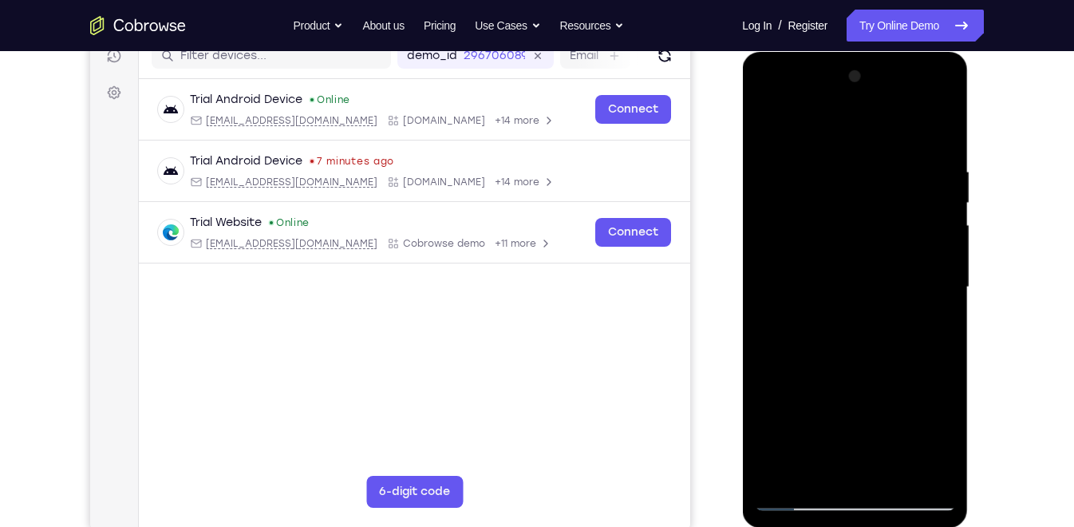
click at [854, 145] on div at bounding box center [854, 287] width 201 height 447
drag, startPoint x: 874, startPoint y: 397, endPoint x: 870, endPoint y: 163, distance: 233.8
click at [870, 163] on div at bounding box center [854, 287] width 201 height 447
drag, startPoint x: 872, startPoint y: 385, endPoint x: 870, endPoint y: 164, distance: 220.2
click at [870, 164] on div at bounding box center [854, 287] width 201 height 447
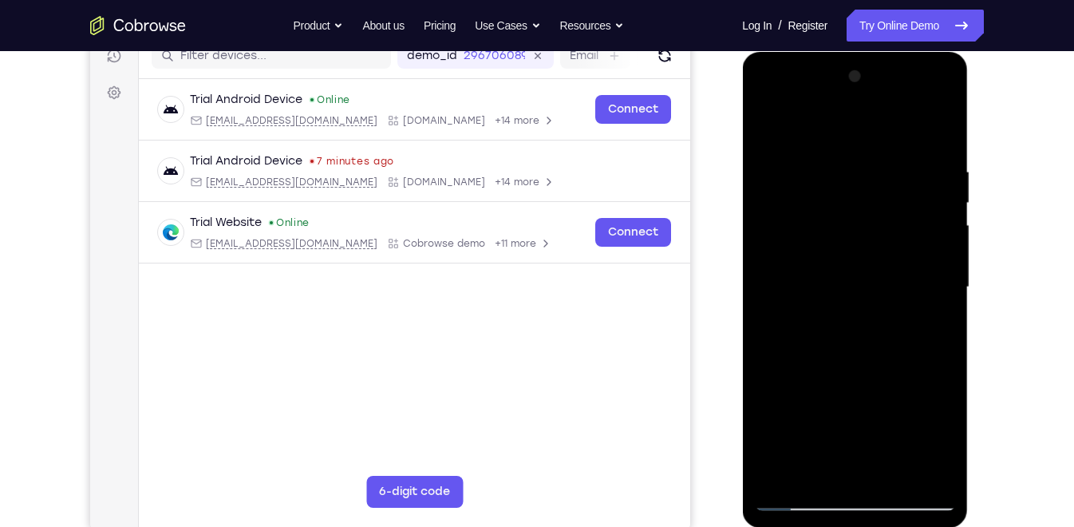
drag, startPoint x: 865, startPoint y: 373, endPoint x: 866, endPoint y: 267, distance: 105.3
click at [866, 267] on div at bounding box center [854, 287] width 201 height 447
drag, startPoint x: 882, startPoint y: 361, endPoint x: 880, endPoint y: 294, distance: 67.1
click at [880, 294] on div at bounding box center [854, 287] width 201 height 447
drag, startPoint x: 896, startPoint y: 365, endPoint x: 884, endPoint y: 294, distance: 72.8
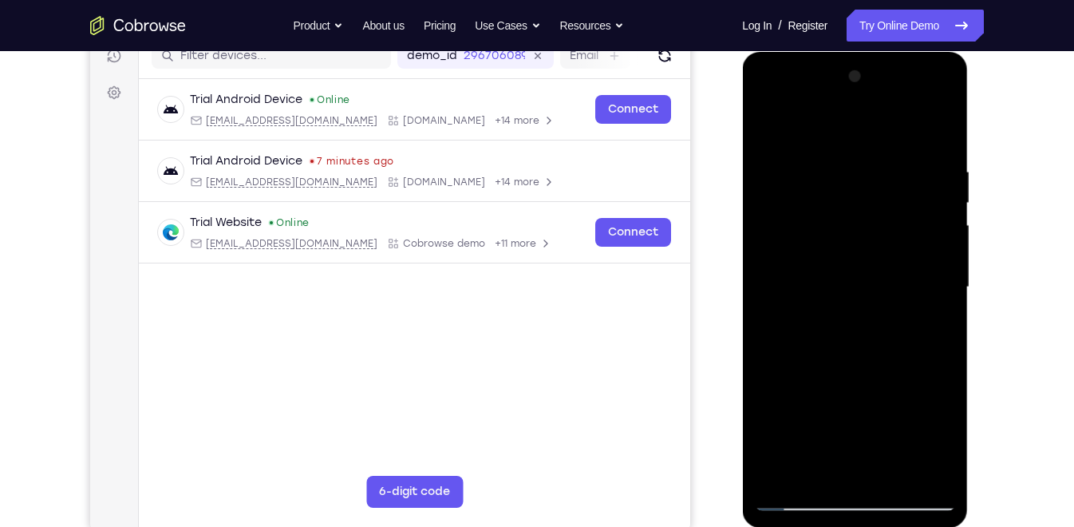
click at [884, 294] on div at bounding box center [854, 287] width 201 height 447
click at [828, 397] on div at bounding box center [854, 287] width 201 height 447
drag, startPoint x: 872, startPoint y: 393, endPoint x: 863, endPoint y: 339, distance: 54.2
click at [863, 339] on div at bounding box center [854, 287] width 201 height 447
drag, startPoint x: 855, startPoint y: 406, endPoint x: 850, endPoint y: 237, distance: 169.2
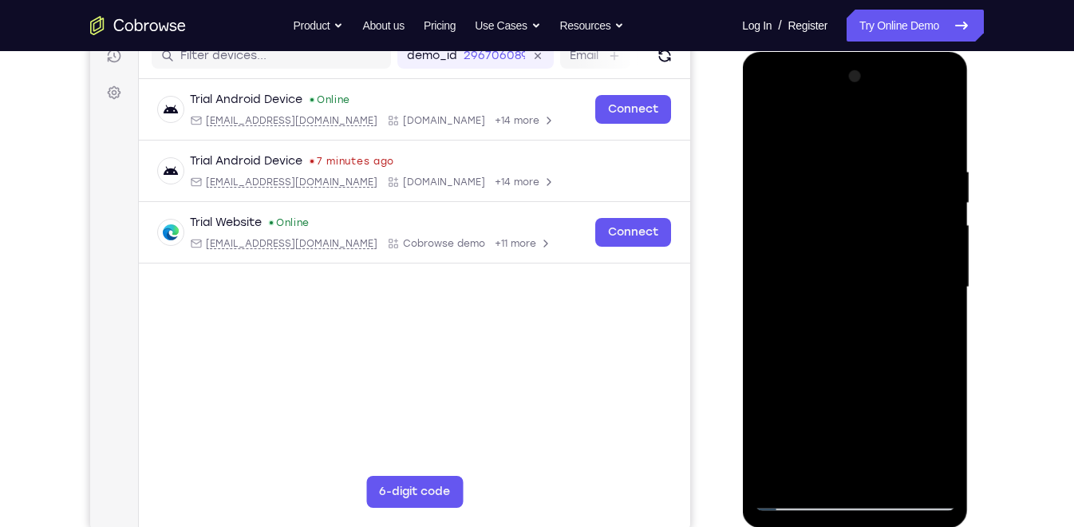
click at [850, 237] on div at bounding box center [854, 287] width 201 height 447
drag, startPoint x: 856, startPoint y: 343, endPoint x: 856, endPoint y: 219, distance: 123.7
click at [856, 219] on div at bounding box center [854, 287] width 201 height 447
drag, startPoint x: 866, startPoint y: 321, endPoint x: 863, endPoint y: 127, distance: 193.9
click at [863, 127] on div at bounding box center [854, 287] width 201 height 447
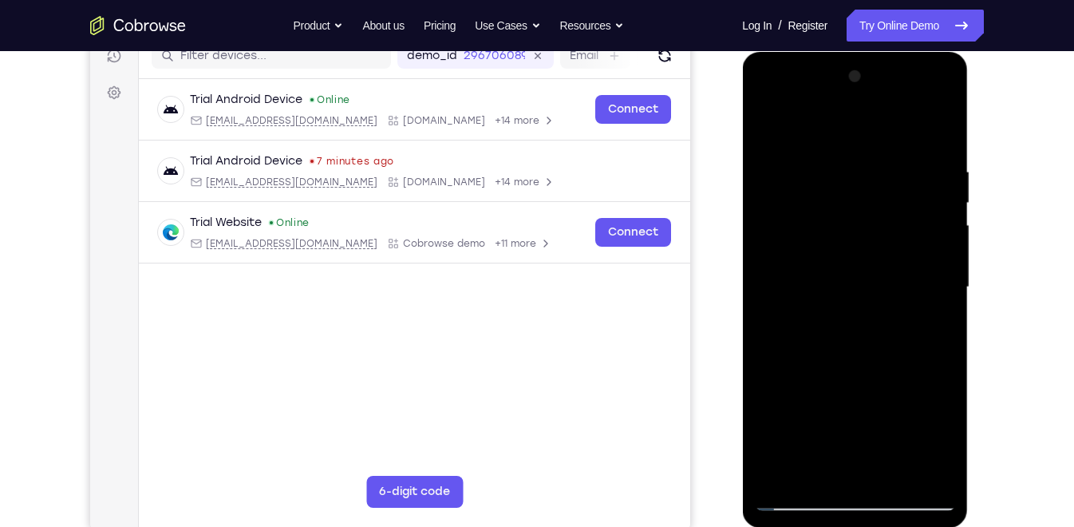
drag, startPoint x: 866, startPoint y: 328, endPoint x: 869, endPoint y: 200, distance: 127.7
click at [869, 200] on div at bounding box center [854, 287] width 201 height 447
drag, startPoint x: 870, startPoint y: 406, endPoint x: 850, endPoint y: 159, distance: 248.1
click at [850, 159] on div at bounding box center [854, 287] width 201 height 447
drag, startPoint x: 866, startPoint y: 347, endPoint x: 849, endPoint y: 102, distance: 245.5
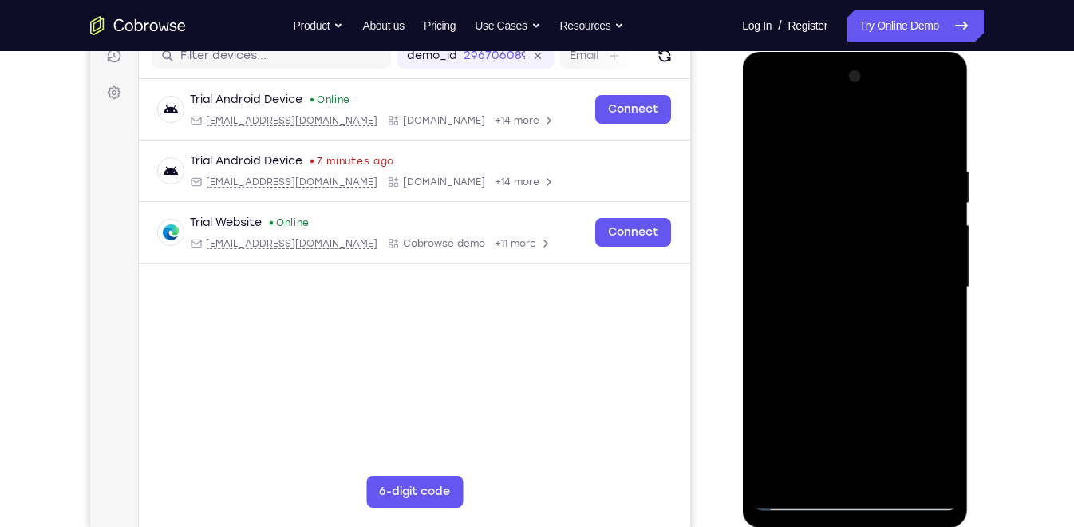
click at [849, 102] on div at bounding box center [854, 287] width 201 height 447
drag, startPoint x: 883, startPoint y: 376, endPoint x: 866, endPoint y: 176, distance: 200.2
click at [866, 176] on div at bounding box center [854, 287] width 201 height 447
drag, startPoint x: 883, startPoint y: 365, endPoint x: 886, endPoint y: 224, distance: 140.4
click at [886, 224] on div at bounding box center [854, 287] width 201 height 447
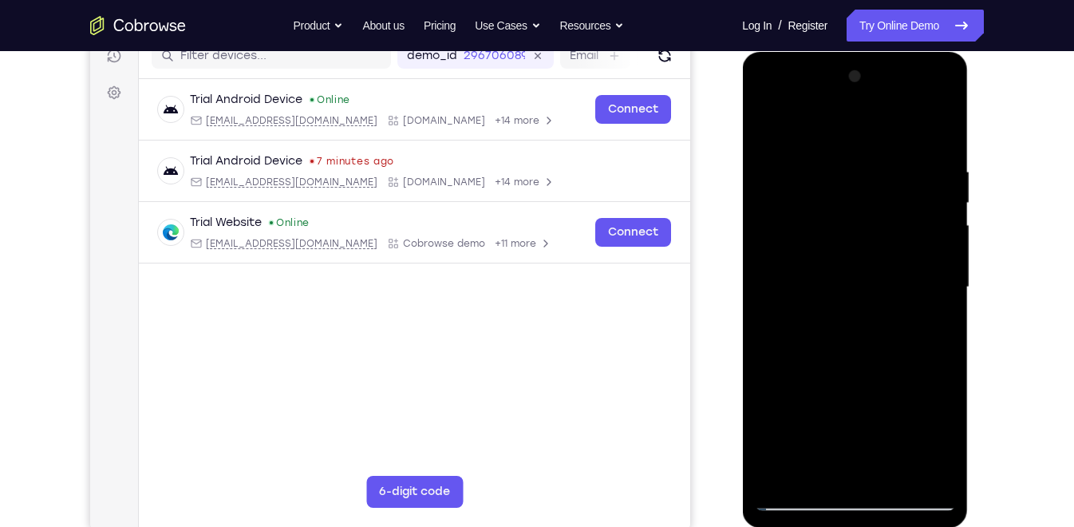
drag, startPoint x: 897, startPoint y: 350, endPoint x: 893, endPoint y: 155, distance: 195.5
click at [893, 155] on div at bounding box center [854, 287] width 201 height 447
drag, startPoint x: 860, startPoint y: 367, endPoint x: 868, endPoint y: 156, distance: 211.6
click at [868, 156] on div at bounding box center [854, 287] width 201 height 447
drag, startPoint x: 860, startPoint y: 307, endPoint x: 861, endPoint y: 110, distance: 197.1
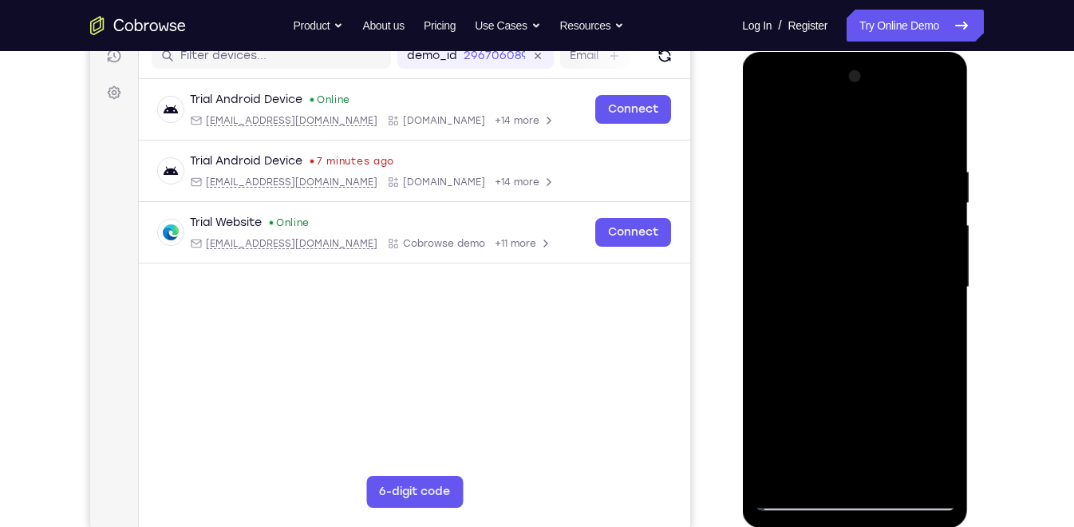
click at [861, 110] on div at bounding box center [854, 287] width 201 height 447
drag, startPoint x: 860, startPoint y: 357, endPoint x: 870, endPoint y: 264, distance: 93.8
click at [870, 264] on div at bounding box center [854, 287] width 201 height 447
drag, startPoint x: 866, startPoint y: 320, endPoint x: 868, endPoint y: 130, distance: 189.9
click at [868, 130] on div at bounding box center [854, 287] width 201 height 447
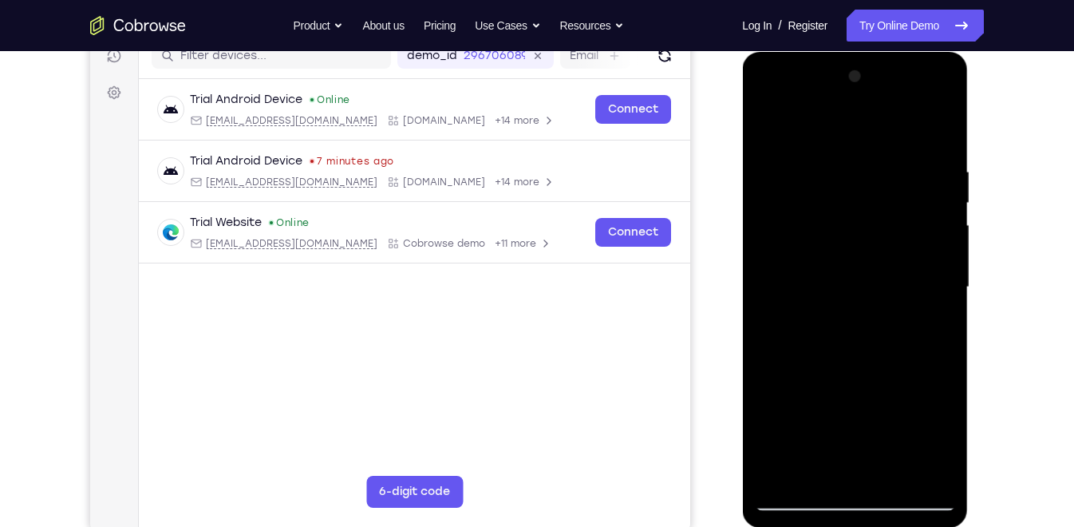
drag, startPoint x: 875, startPoint y: 308, endPoint x: 882, endPoint y: 113, distance: 194.8
click at [882, 113] on div at bounding box center [854, 287] width 201 height 447
drag, startPoint x: 864, startPoint y: 307, endPoint x: 884, endPoint y: 78, distance: 229.9
click at [884, 78] on div at bounding box center [854, 287] width 201 height 447
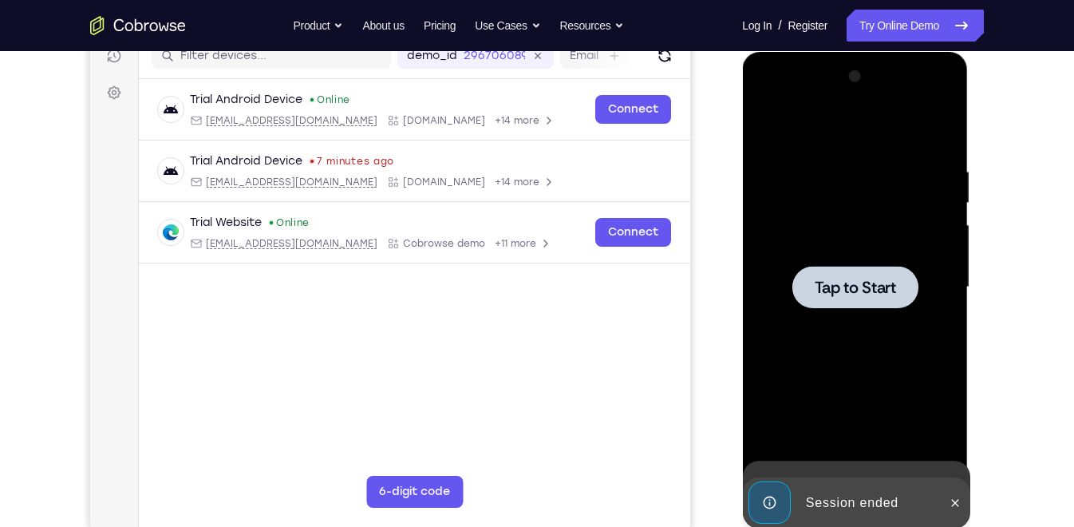
drag, startPoint x: 938, startPoint y: 294, endPoint x: 904, endPoint y: 74, distance: 222.1
click at [904, 52] on div "Tap to Start" at bounding box center [855, 52] width 226 height 0
